Goal: Information Seeking & Learning: Find specific fact

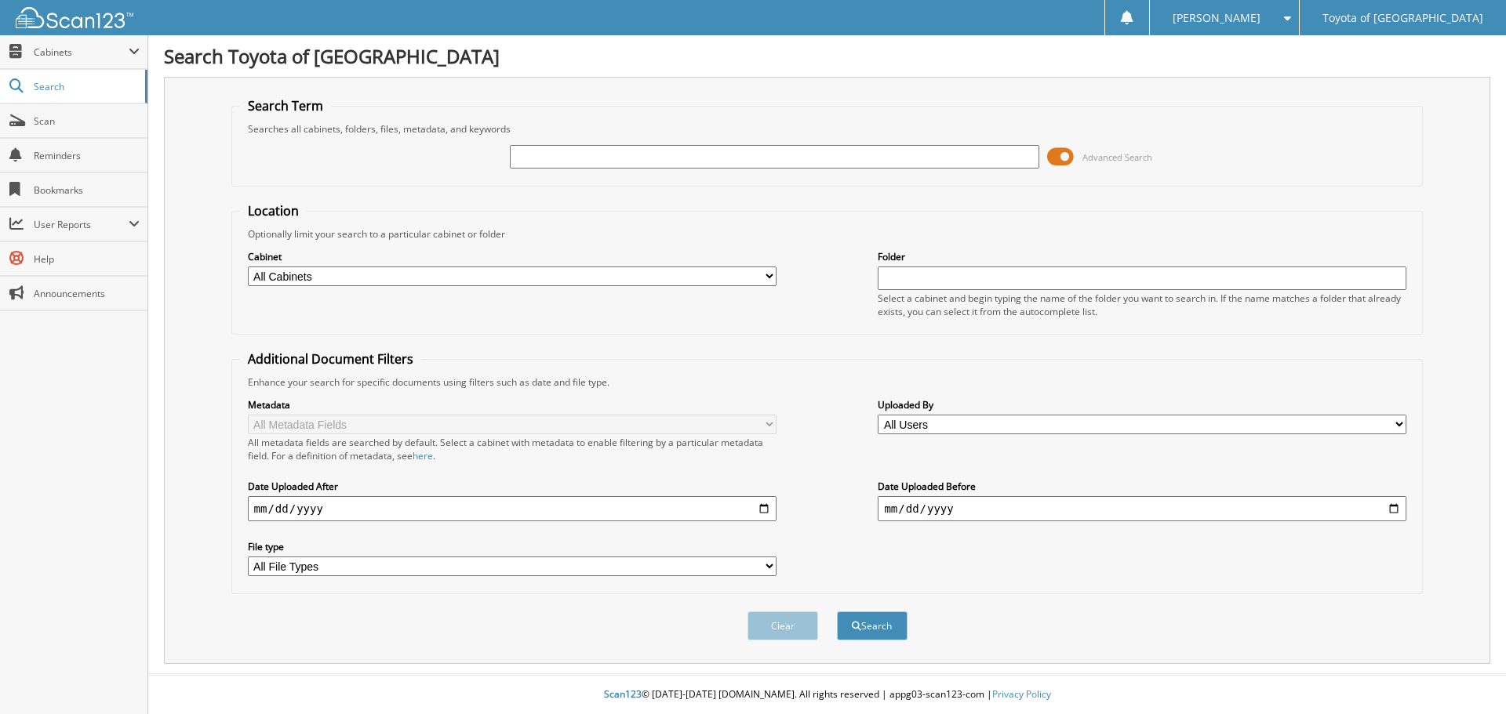
click at [525, 158] on input "text" at bounding box center [774, 157] width 529 height 24
type input "p2635"
click at [860, 624] on button "Search" at bounding box center [872, 626] width 71 height 29
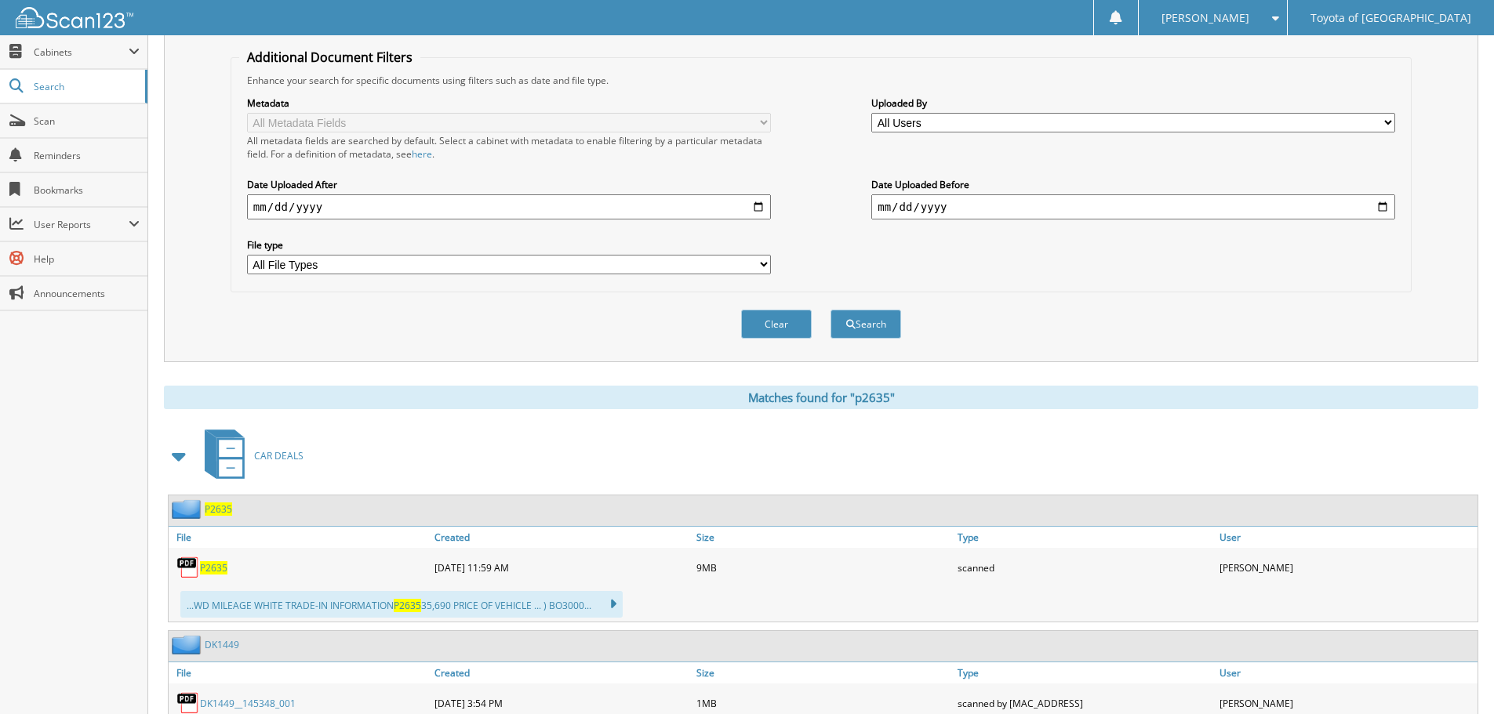
scroll to position [470, 0]
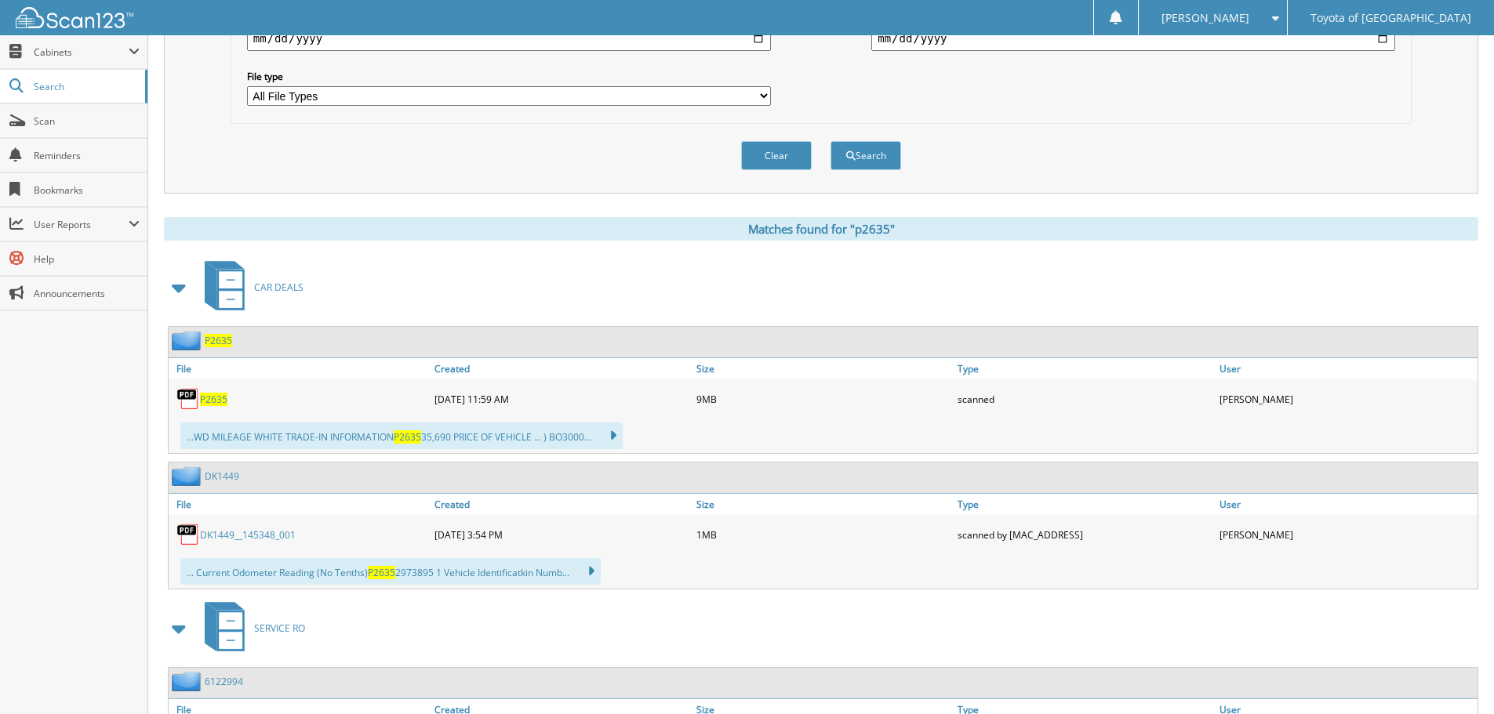
click at [219, 400] on span "P2635" at bounding box center [213, 399] width 27 height 13
